Goal: Task Accomplishment & Management: Manage account settings

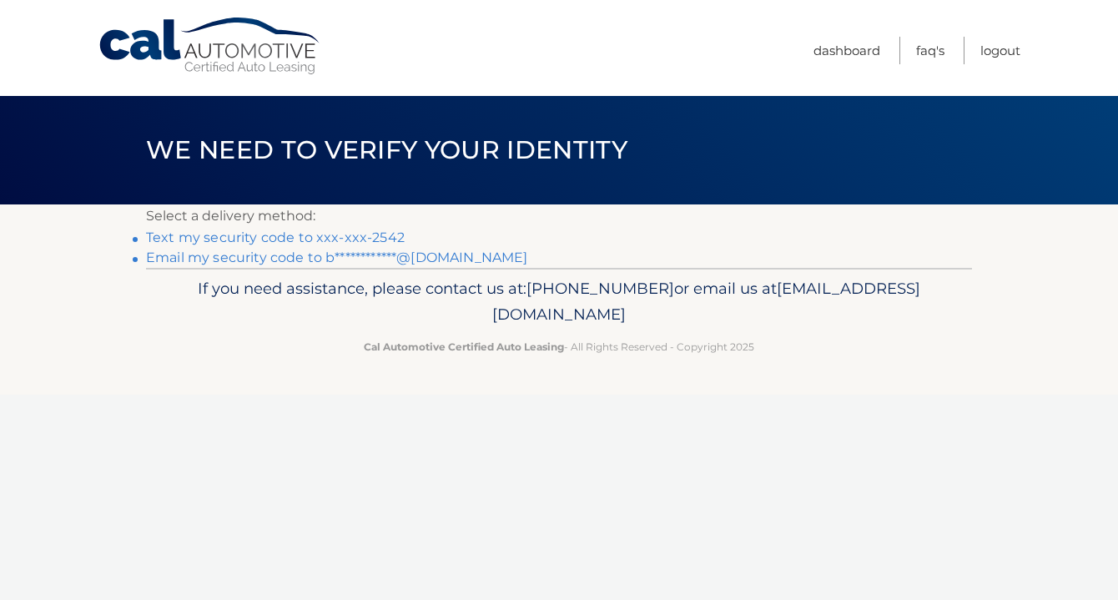
click at [421, 259] on link "**********" at bounding box center [336, 258] width 381 height 16
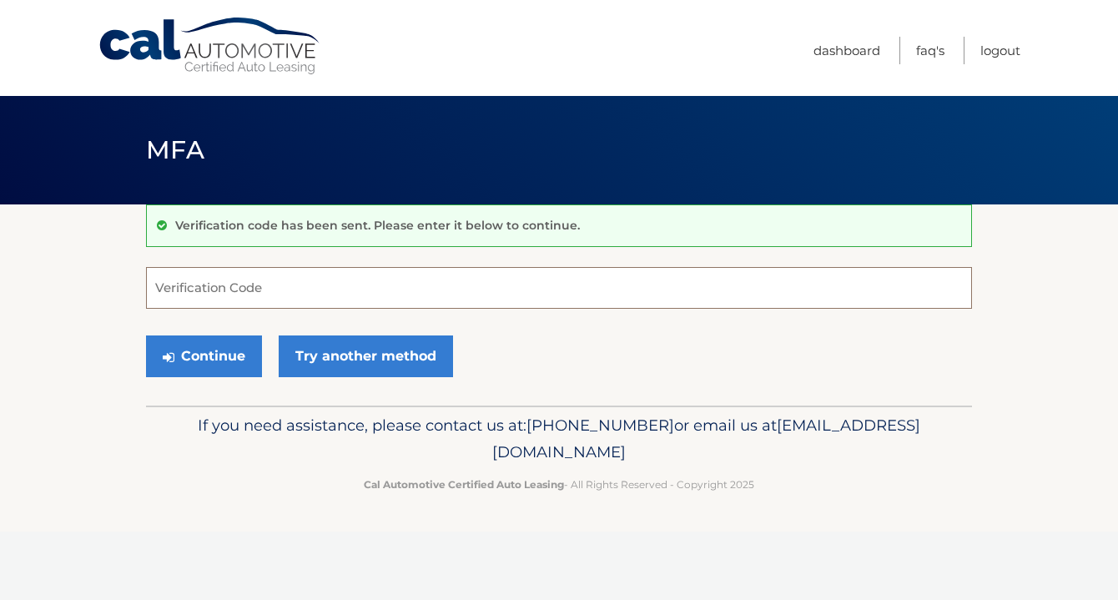
click at [294, 291] on input "Verification Code" at bounding box center [559, 288] width 826 height 42
type input "690200"
click at [215, 356] on button "Continue" at bounding box center [204, 356] width 116 height 42
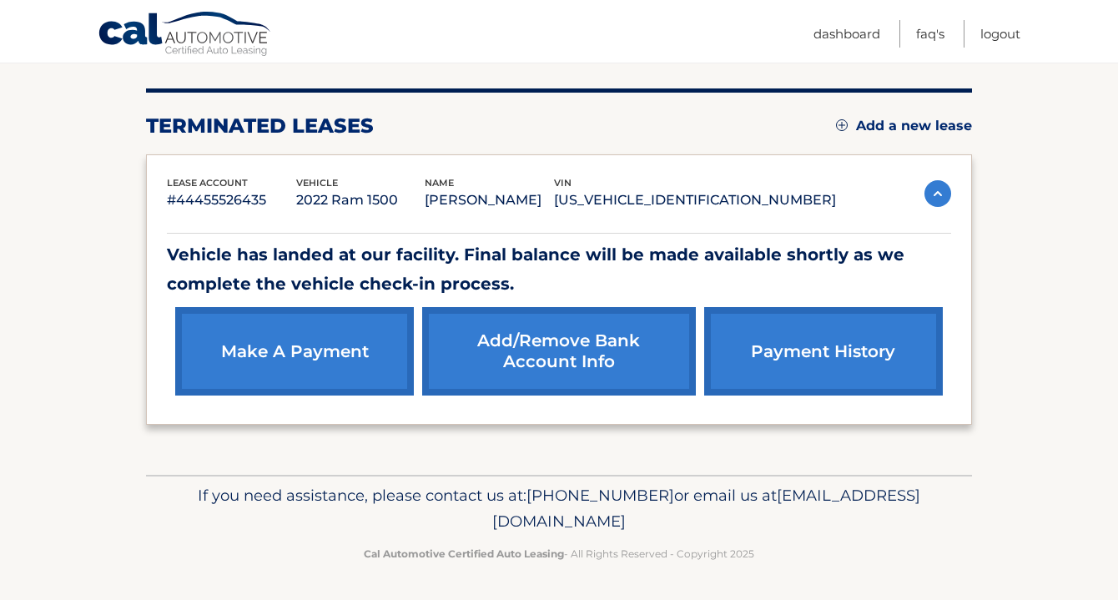
scroll to position [190, 0]
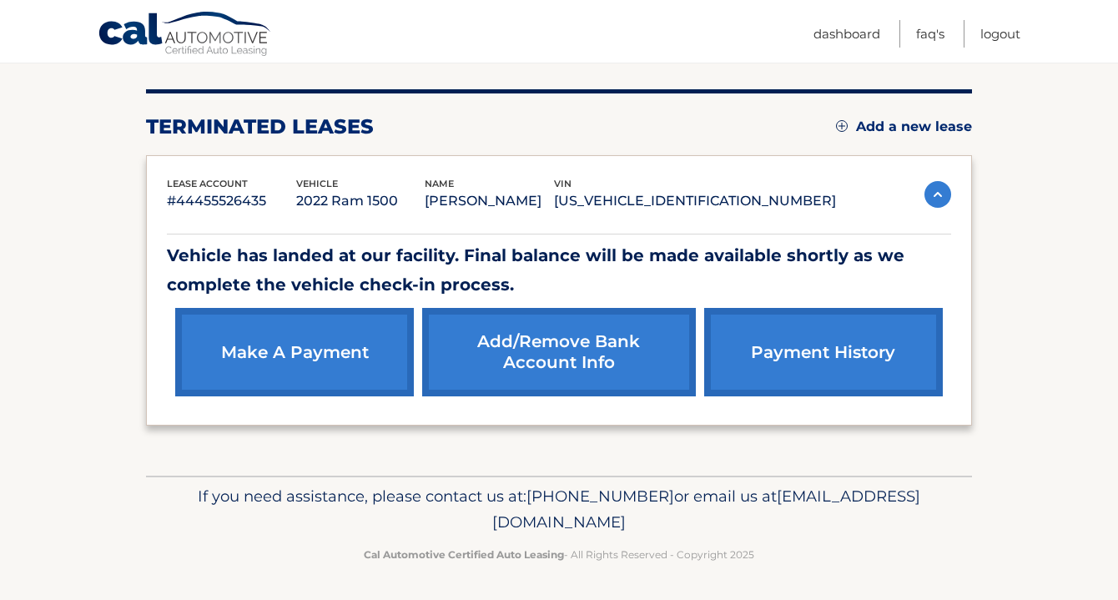
click at [320, 351] on link "make a payment" at bounding box center [294, 352] width 239 height 88
click at [786, 376] on link "payment history" at bounding box center [823, 352] width 239 height 88
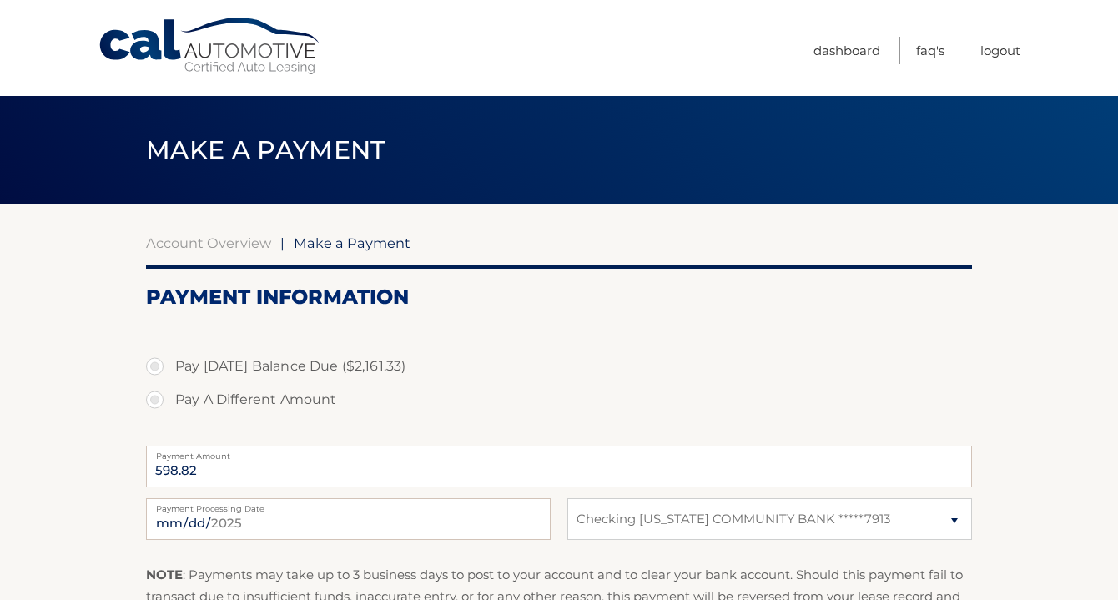
select select "M2Q2NzBiNDMtZmMyYS00ZTEwLWJiZGItNTZjOGVlMjcyZmFm"
